Goal: Find contact information: Find contact information

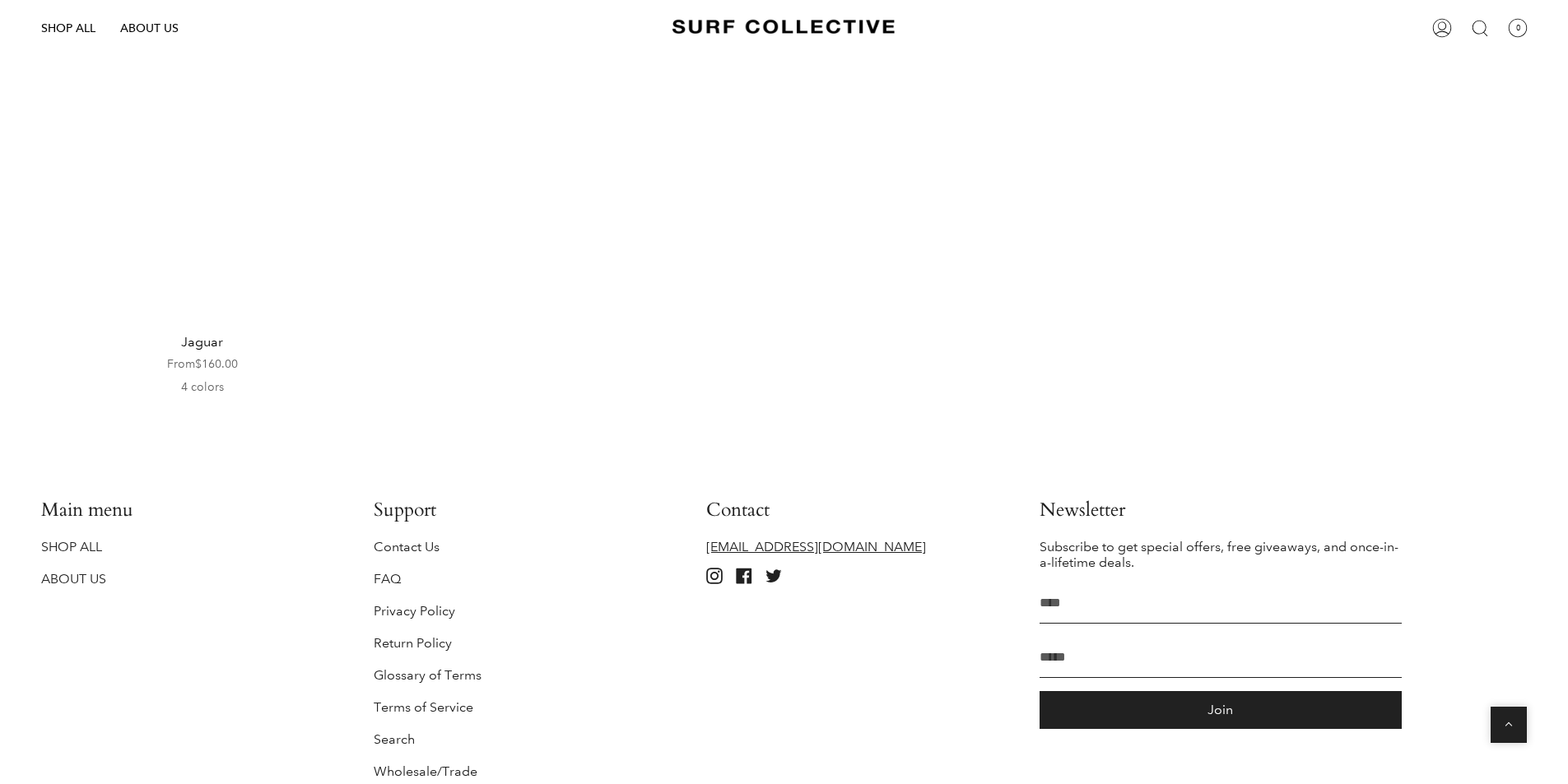
scroll to position [3210, 0]
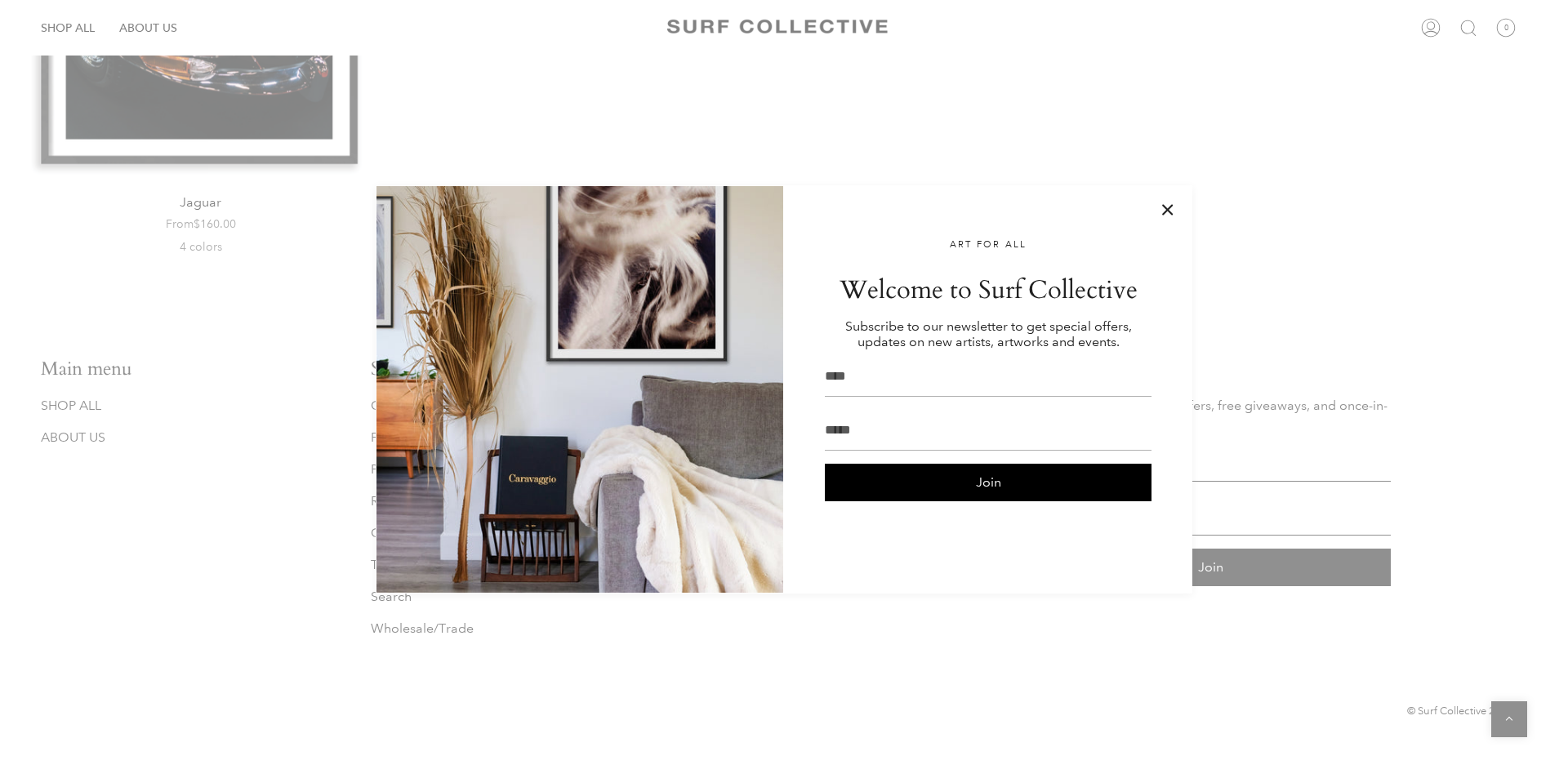
click at [1163, 203] on button at bounding box center [1167, 209] width 17 height 17
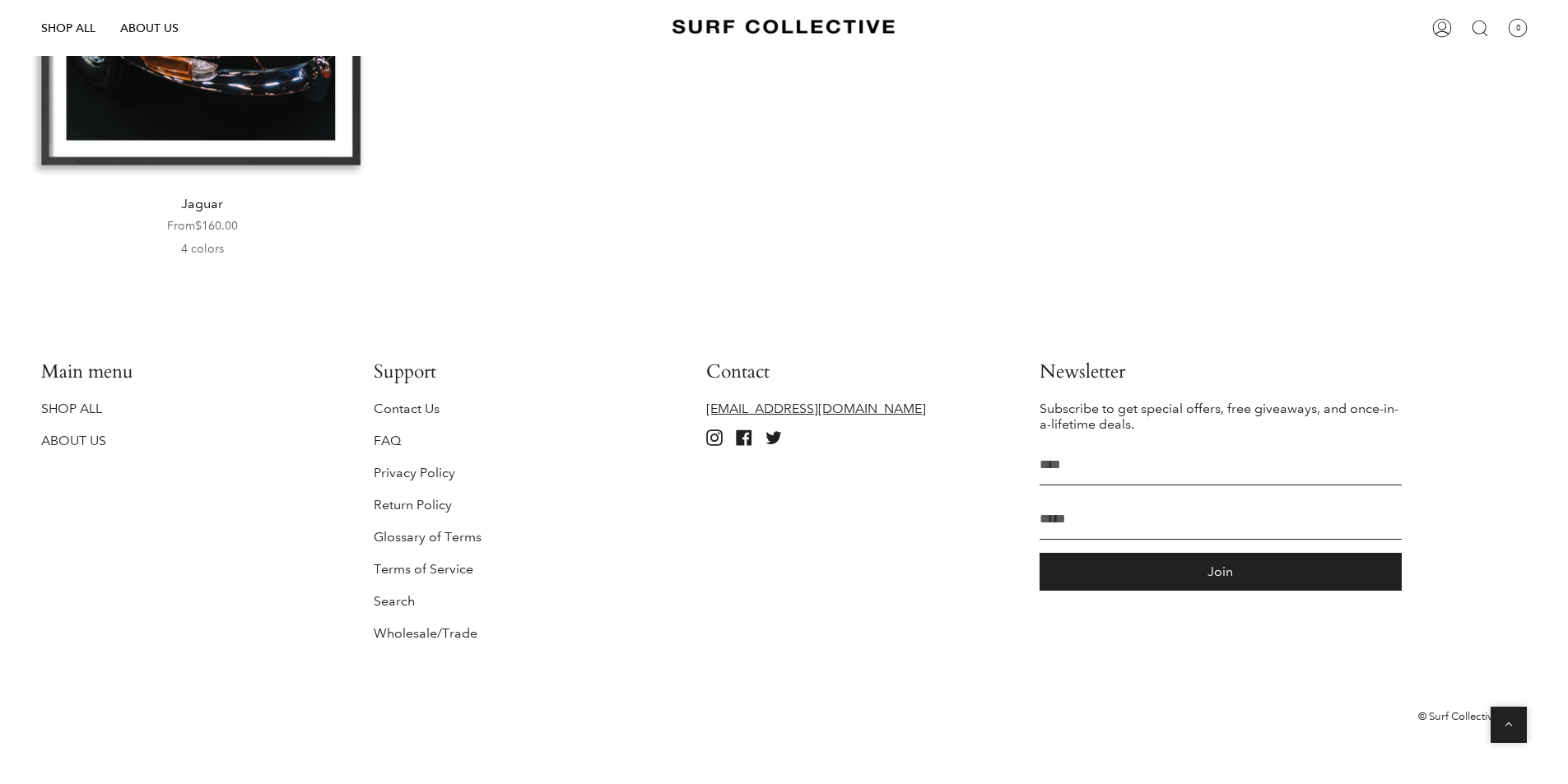
click at [394, 406] on link "Contact Us" at bounding box center [406, 409] width 66 height 16
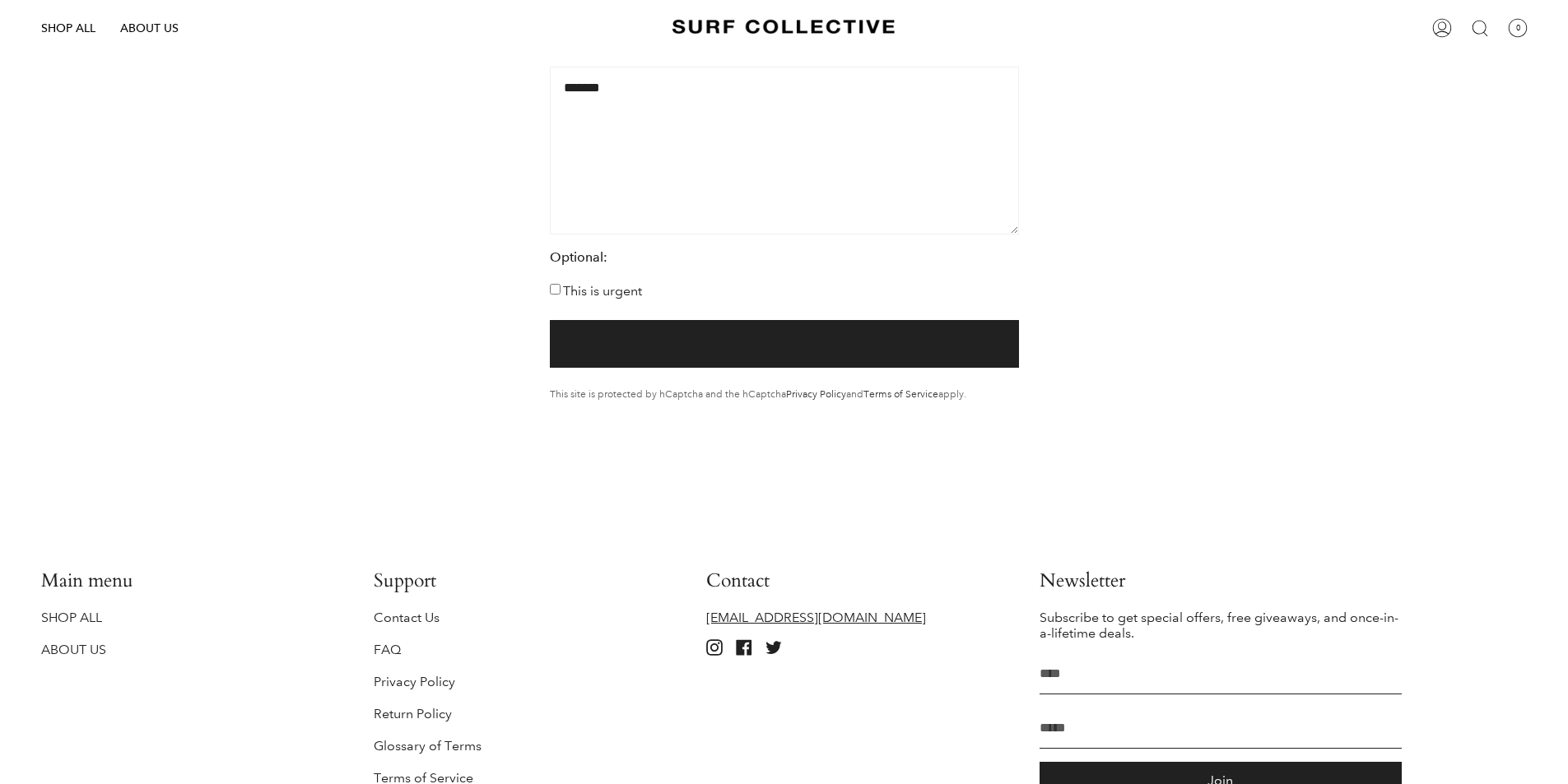
scroll to position [1122, 0]
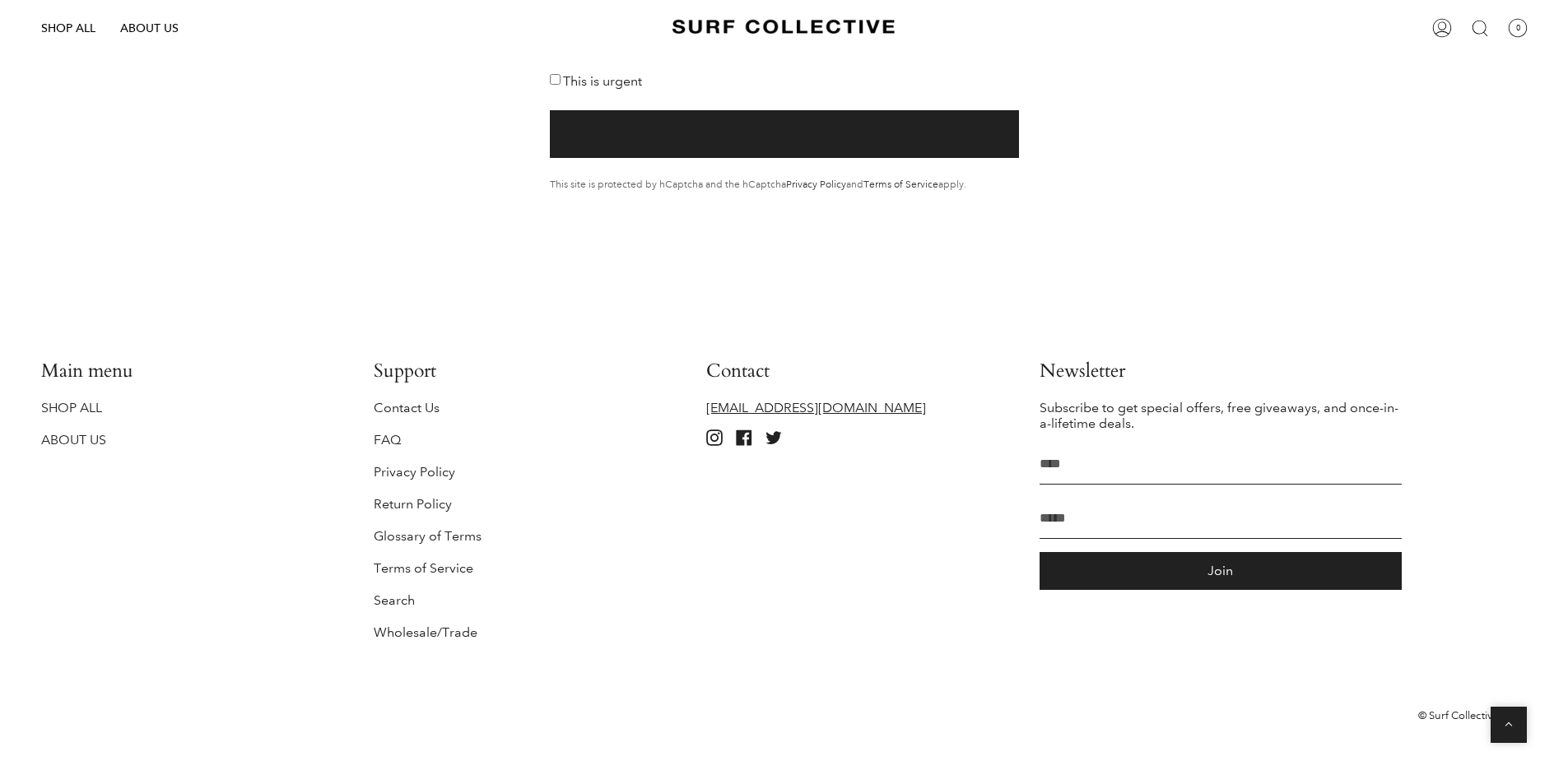
click at [397, 410] on link "Contact Us" at bounding box center [406, 408] width 66 height 16
